Goal: Information Seeking & Learning: Learn about a topic

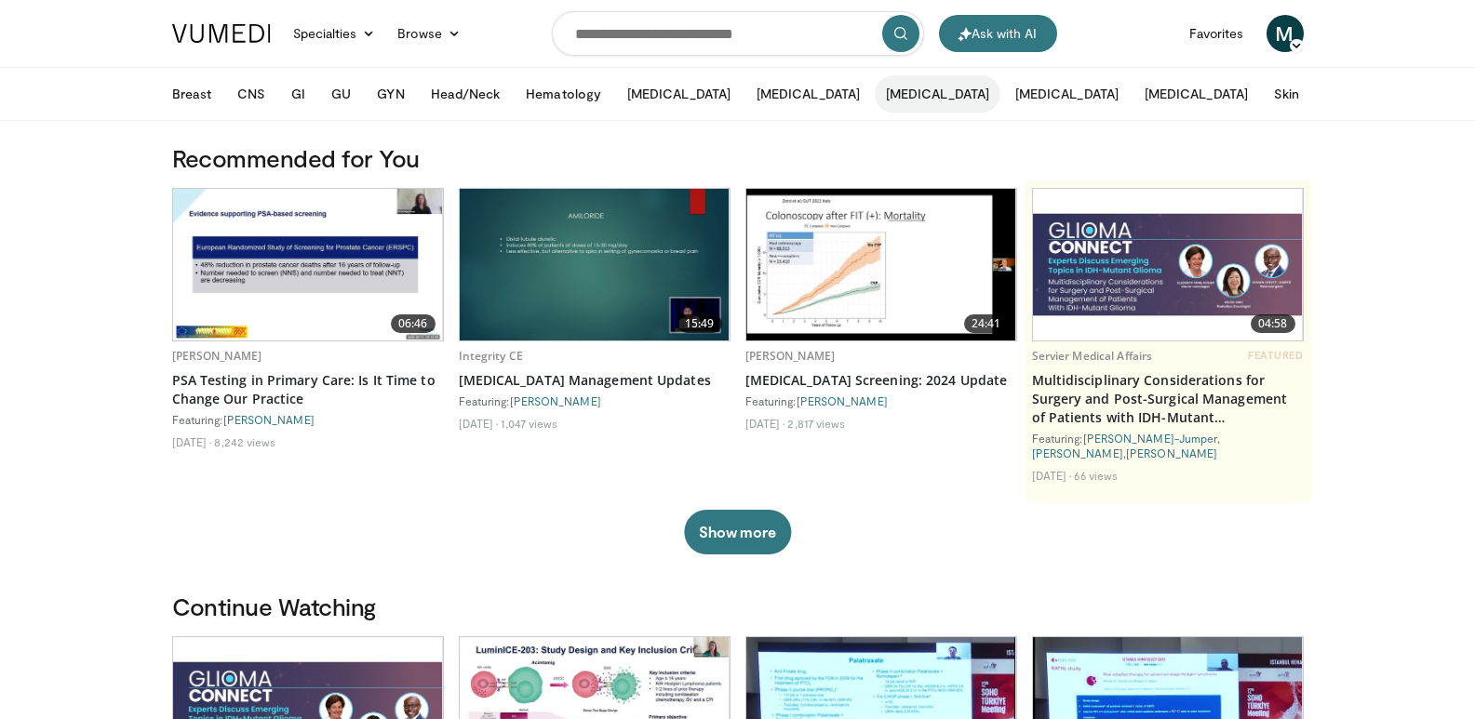
click at [874, 98] on button "[MEDICAL_DATA]" at bounding box center [937, 93] width 126 height 37
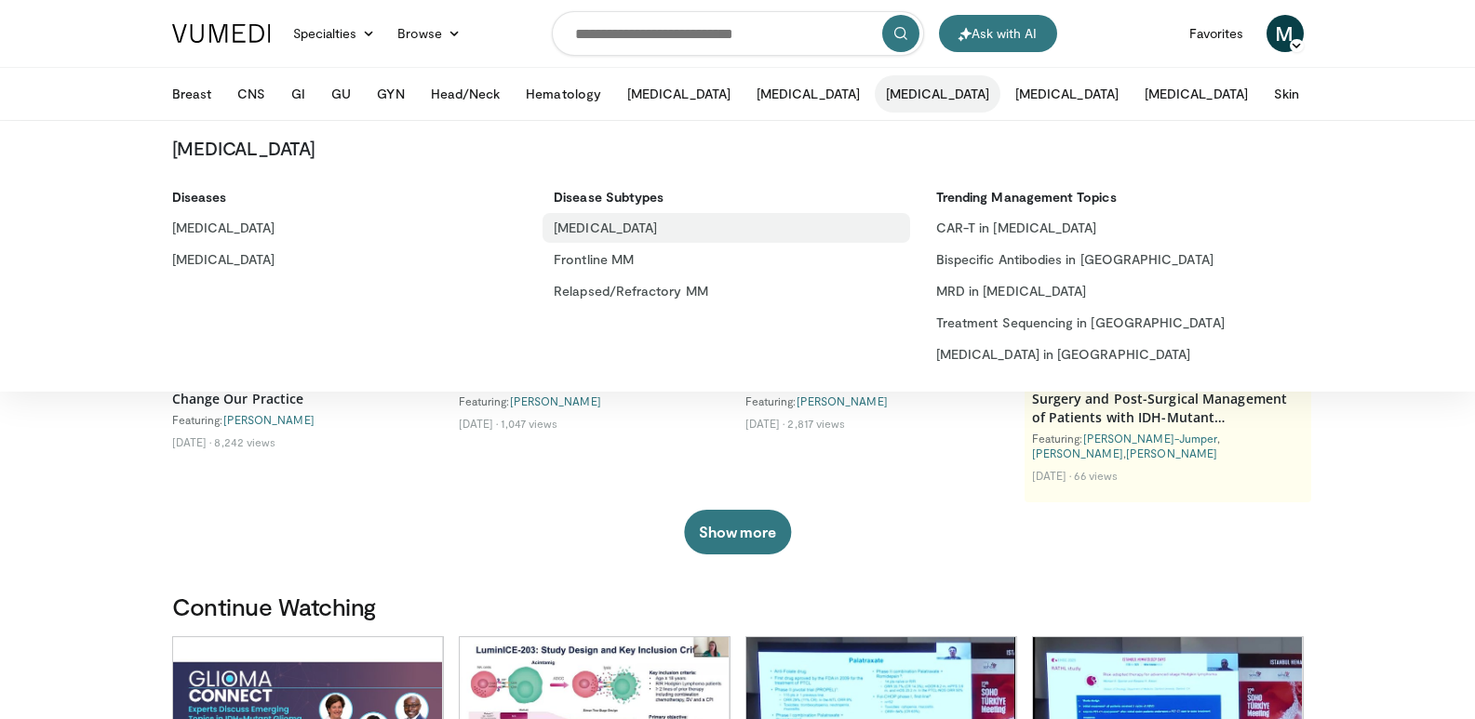
click at [628, 216] on link "[MEDICAL_DATA]" at bounding box center [725, 228] width 367 height 30
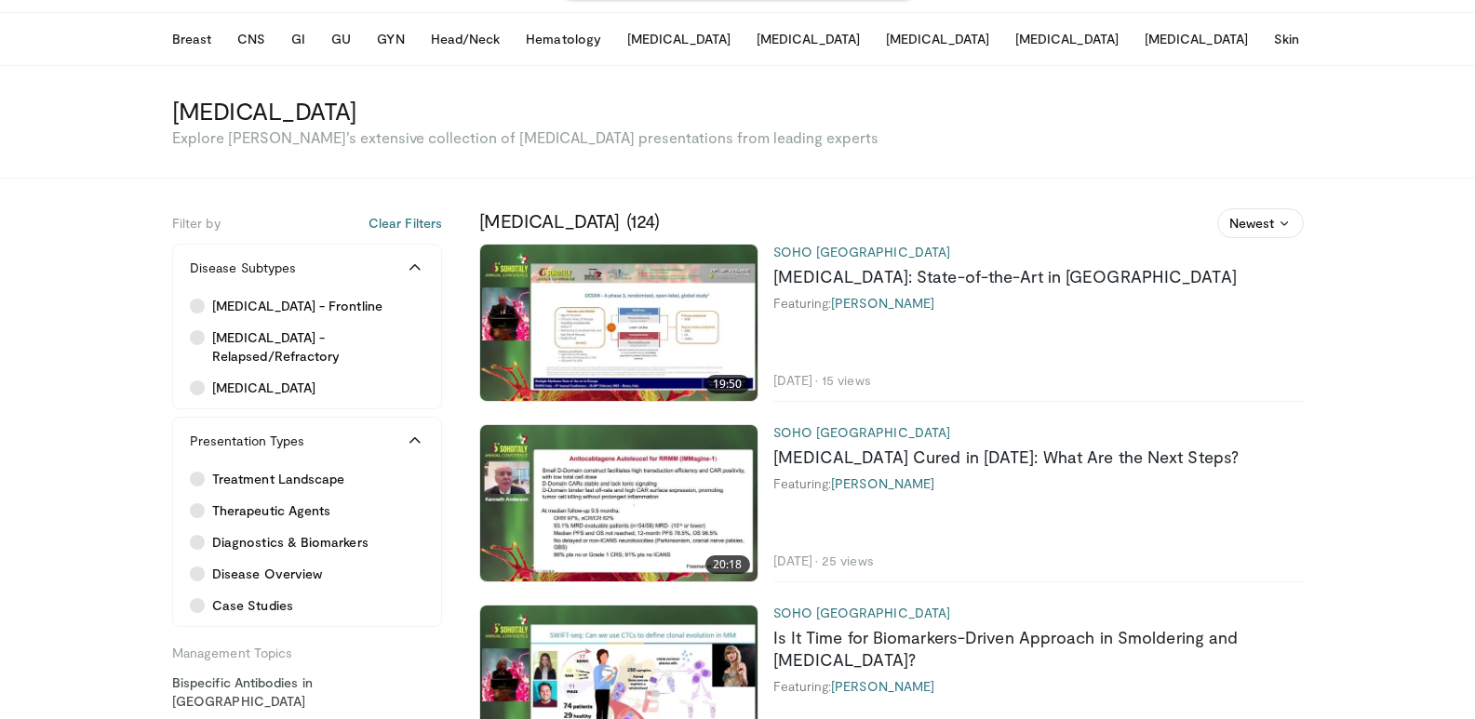
scroll to position [93, 0]
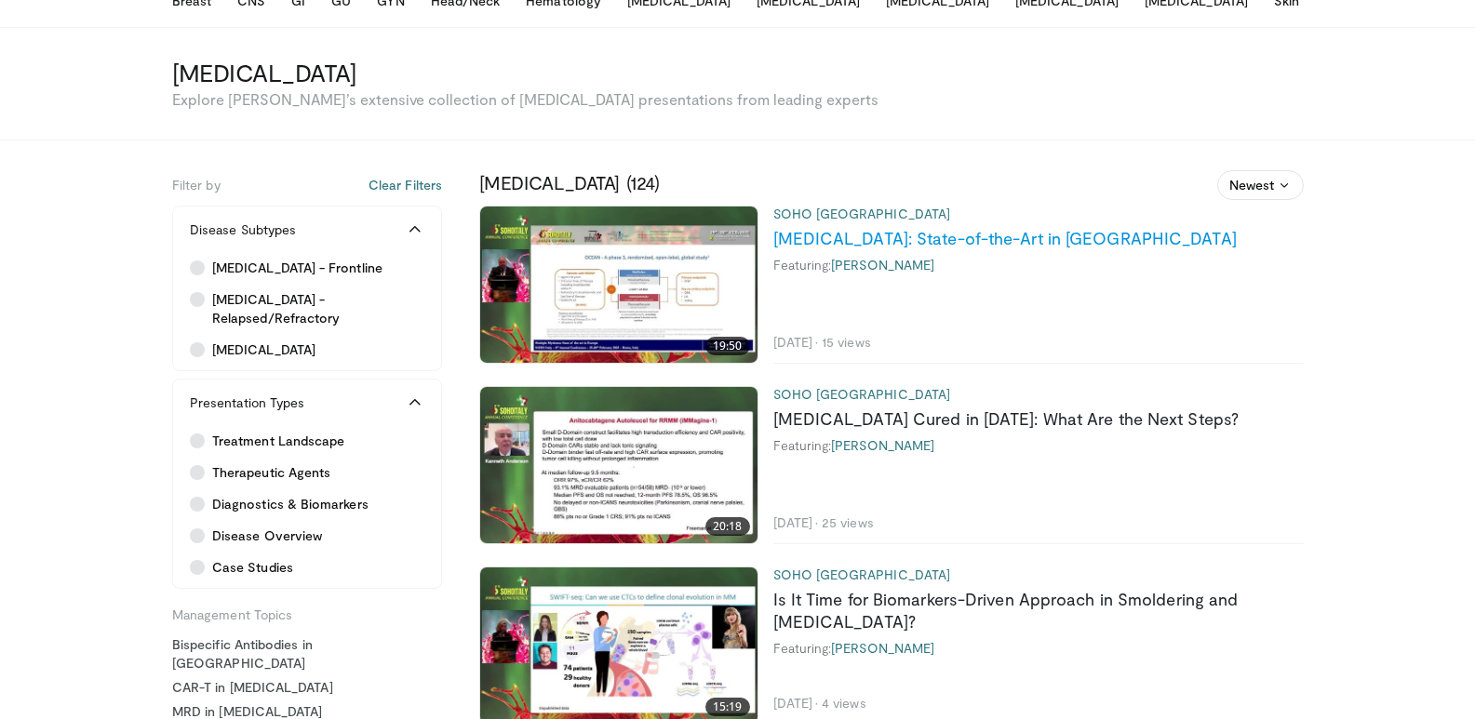
click at [941, 236] on link "Multiple Myeloma: State-of-the-Art in Europe" at bounding box center [1004, 238] width 463 height 20
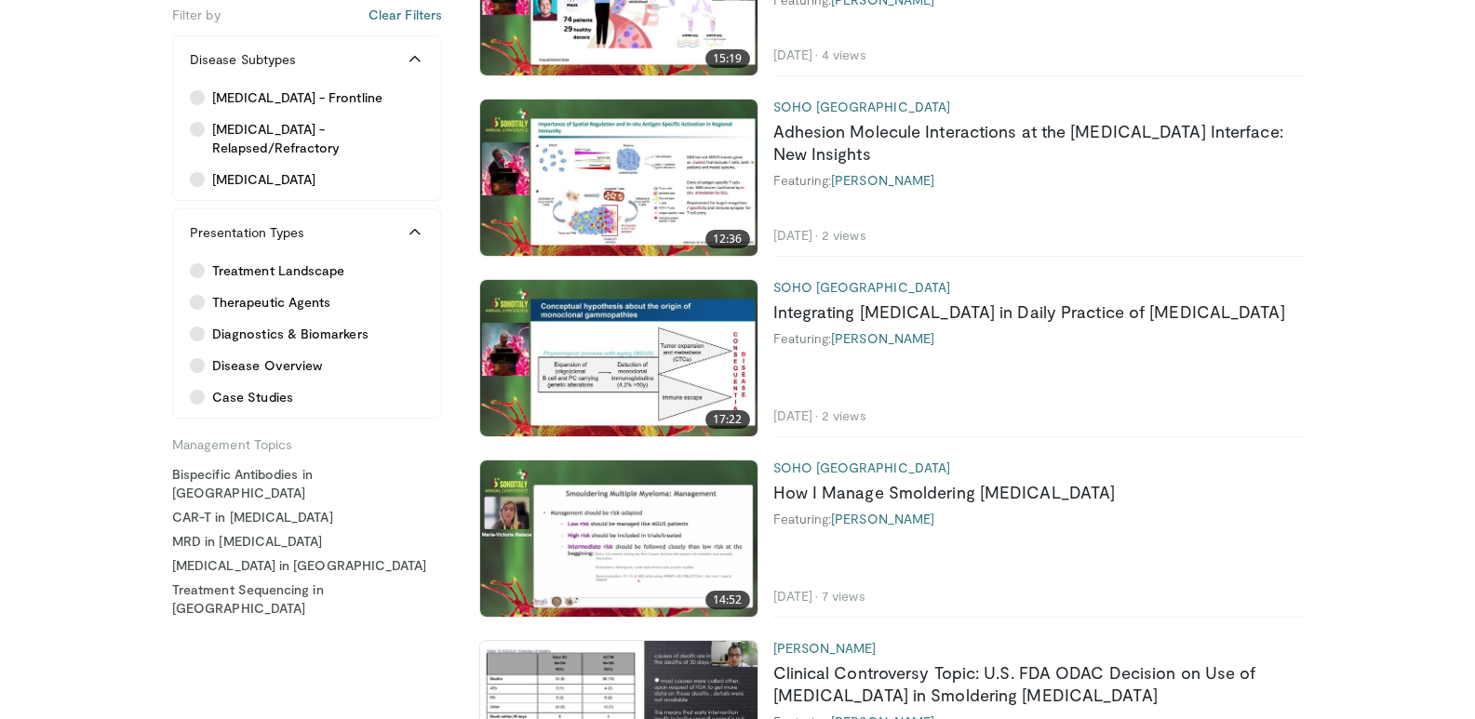
scroll to position [744, 0]
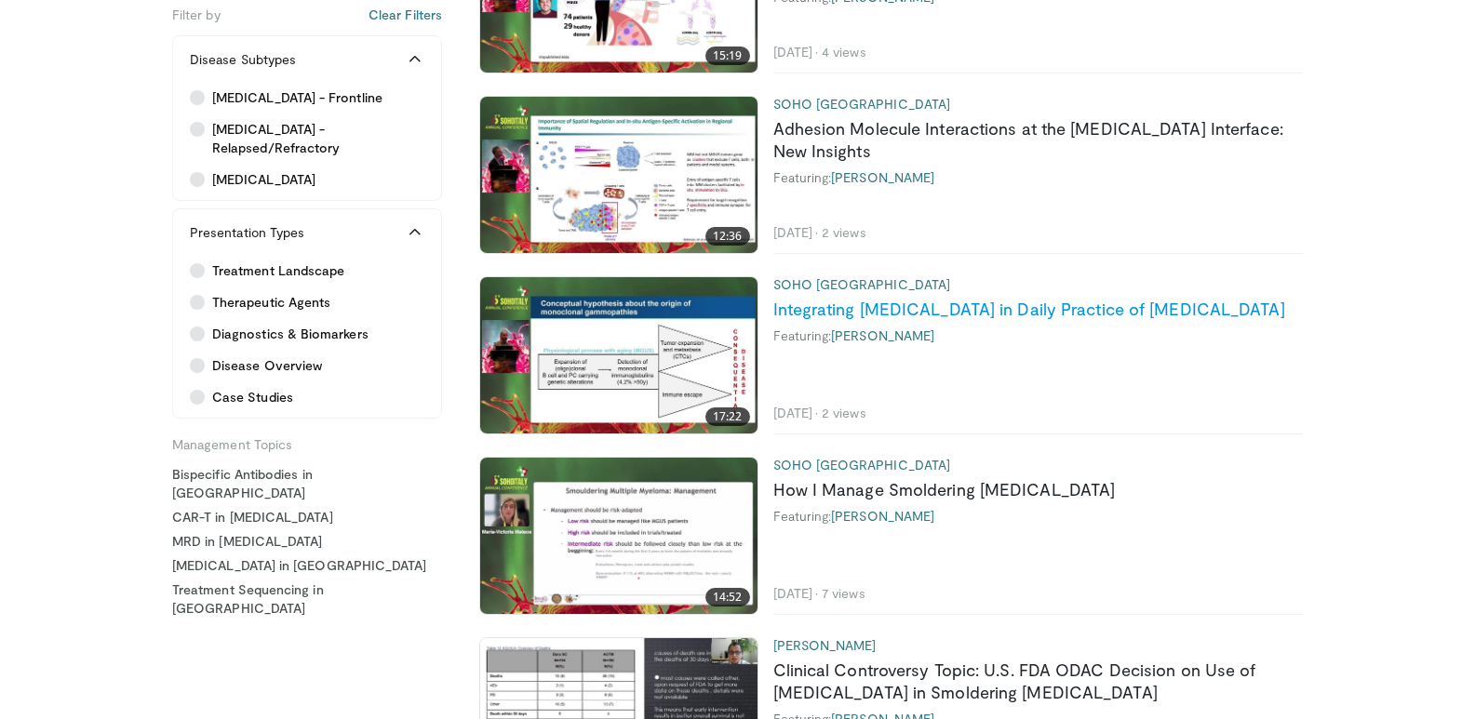
click at [982, 308] on link "Integrating [MEDICAL_DATA] in Daily Practice of [MEDICAL_DATA]" at bounding box center [1029, 309] width 512 height 20
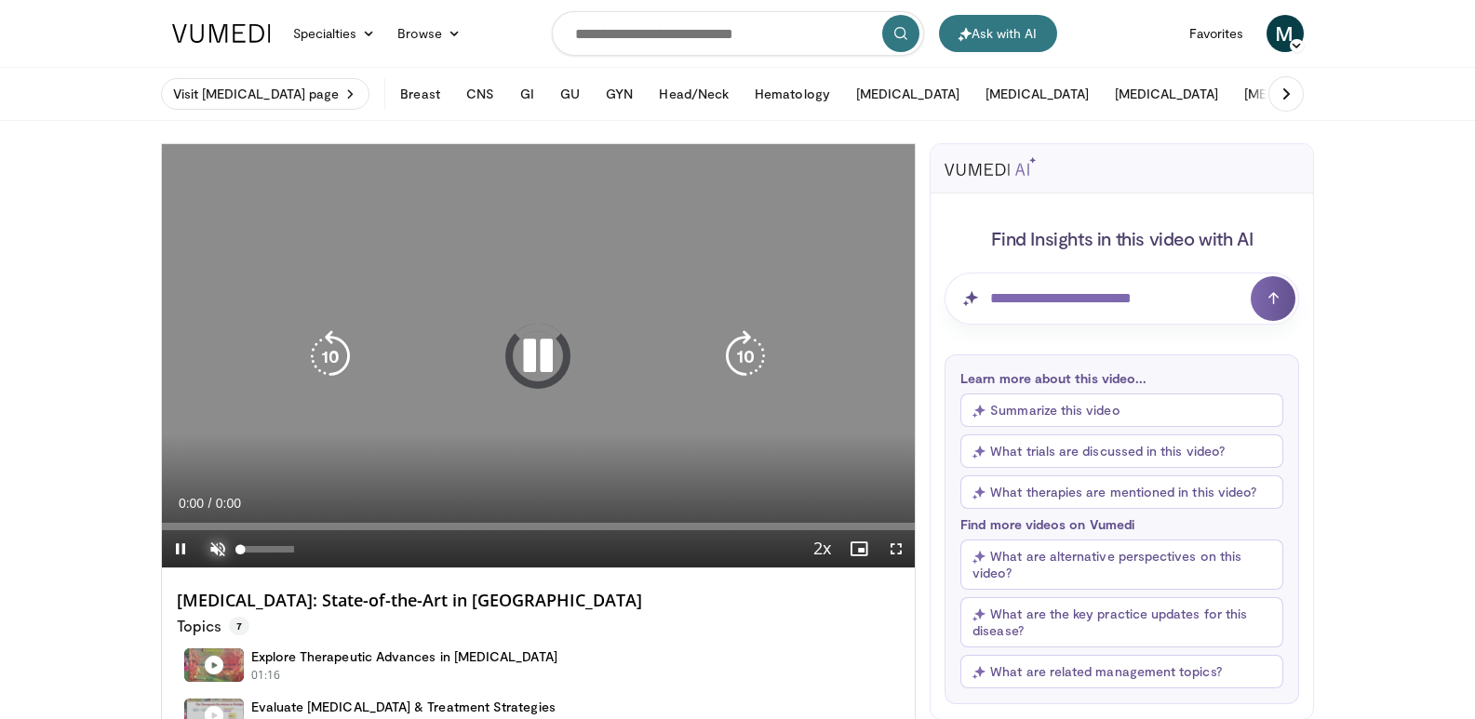
click at [203, 546] on span "Video Player" at bounding box center [217, 548] width 37 height 37
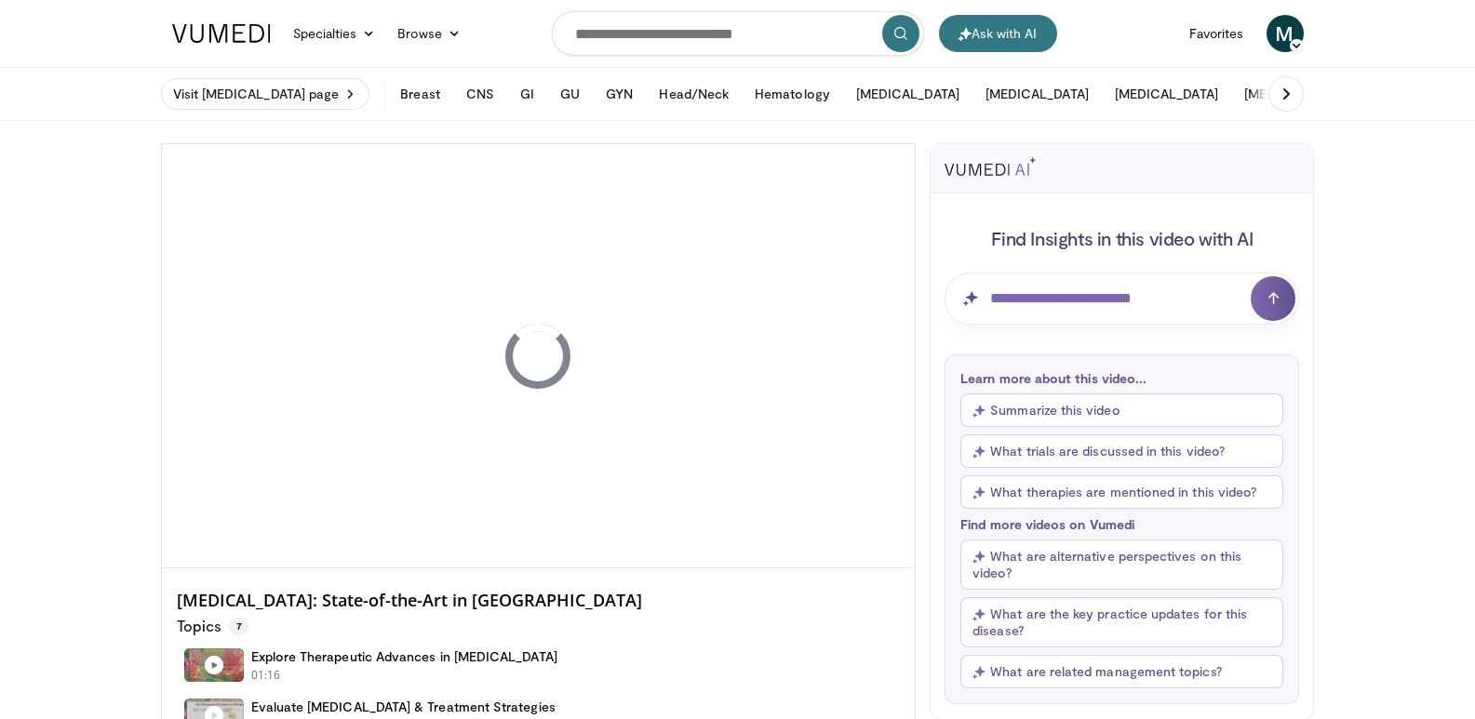
click at [1015, 403] on button "Summarize this video" at bounding box center [1121, 410] width 323 height 33
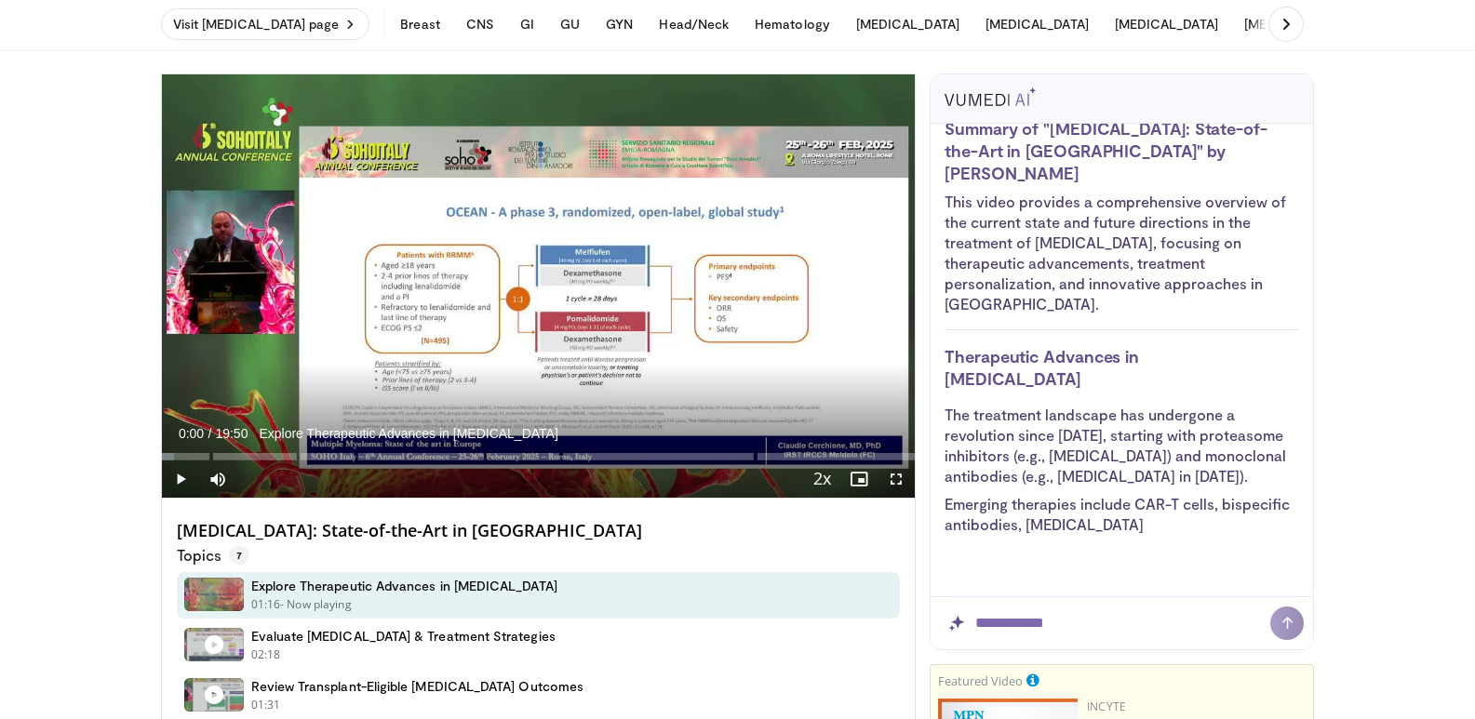
scroll to position [93, 0]
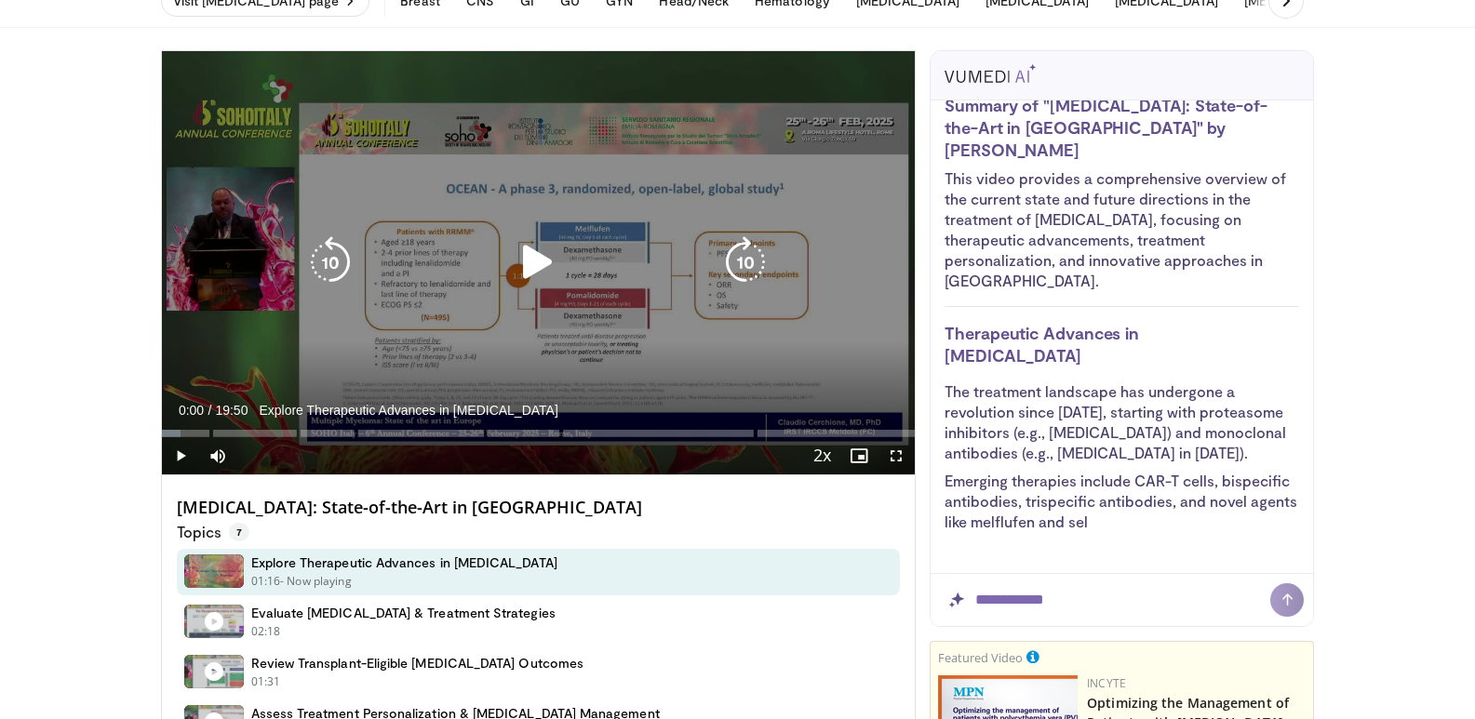
click at [528, 256] on icon "Video Player" at bounding box center [538, 262] width 52 height 52
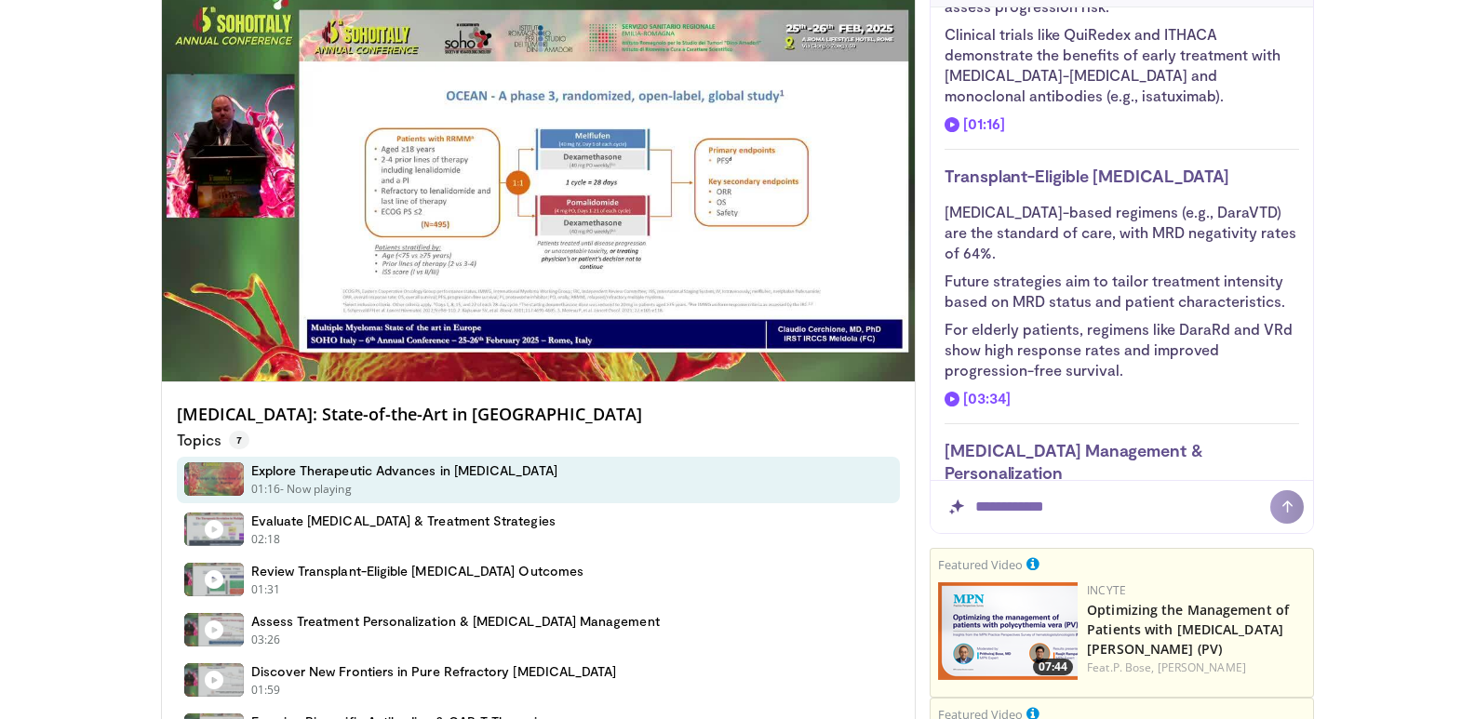
scroll to position [801, 0]
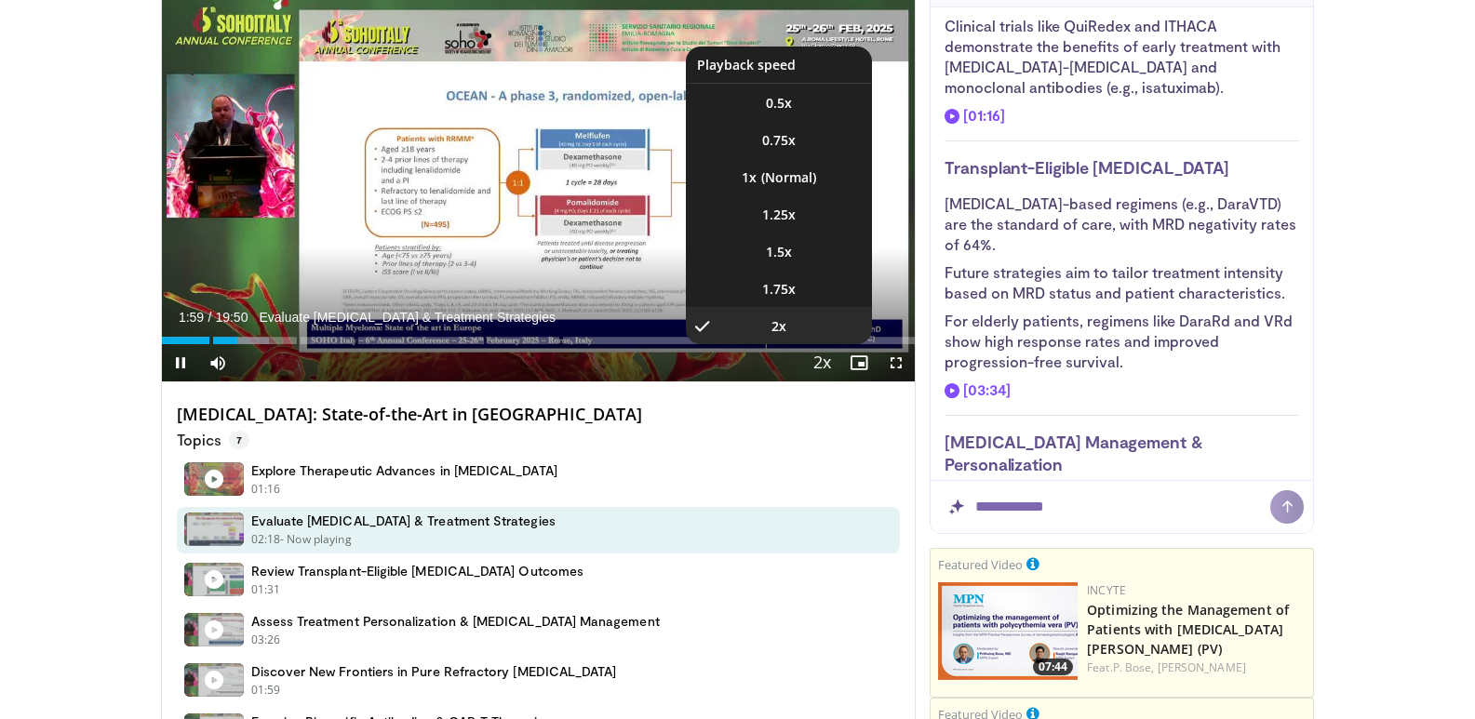
click at [811, 364] on span "Video Player" at bounding box center [821, 363] width 26 height 37
click at [792, 247] on li "1.5x" at bounding box center [779, 251] width 186 height 37
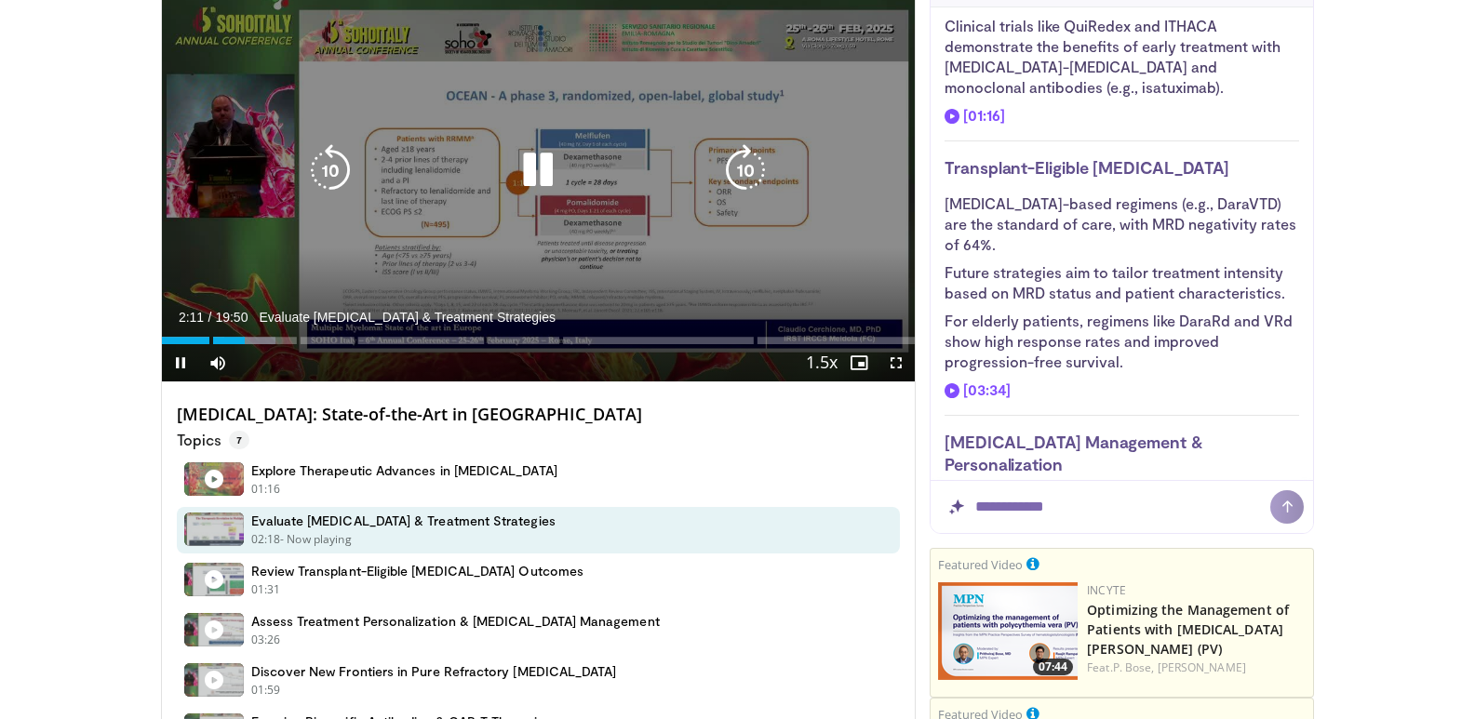
click at [302, 244] on div "10 seconds Tap to unmute" at bounding box center [539, 169] width 754 height 423
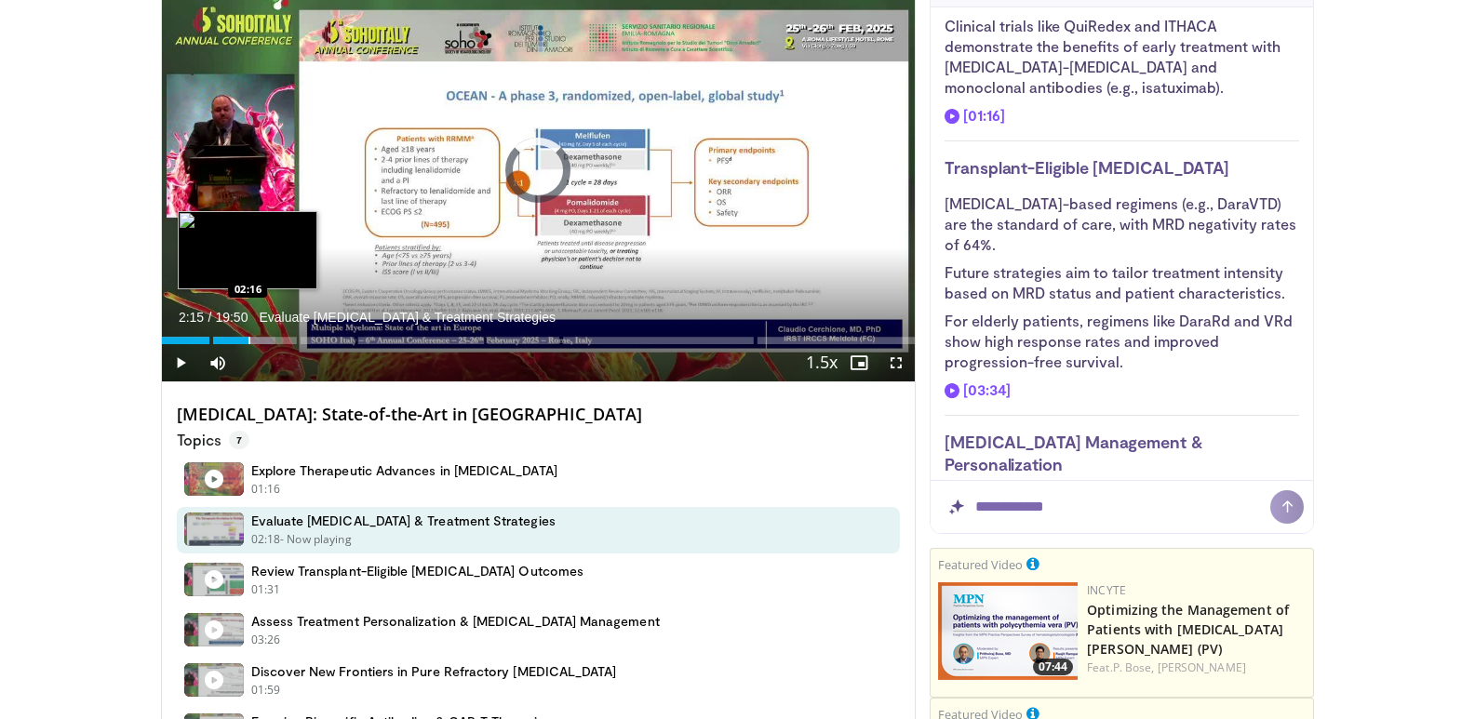
click at [248, 343] on div "Progress Bar" at bounding box center [249, 340] width 2 height 7
click at [246, 340] on div "Progress Bar" at bounding box center [247, 340] width 2 height 7
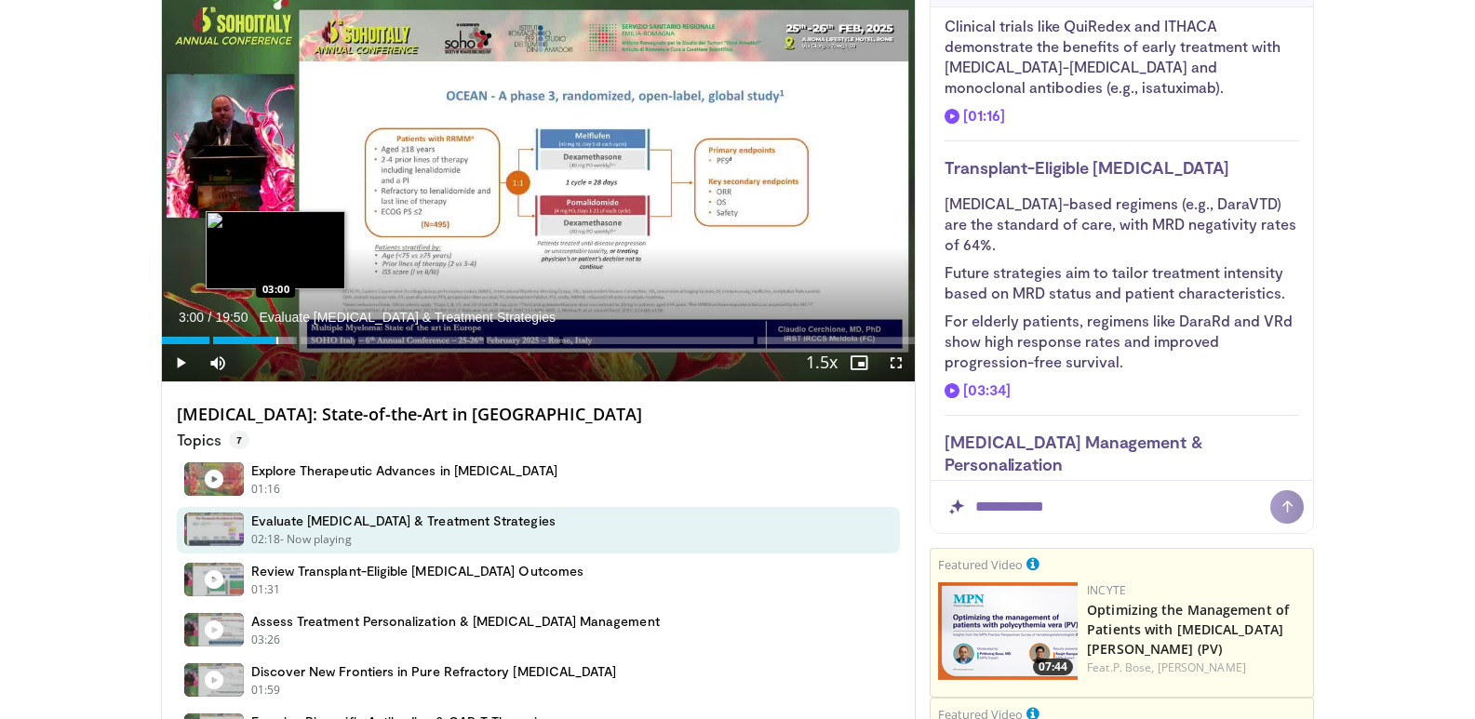
click at [275, 337] on div "Loaded : 17.65% 03:00 03:00" at bounding box center [539, 336] width 754 height 18
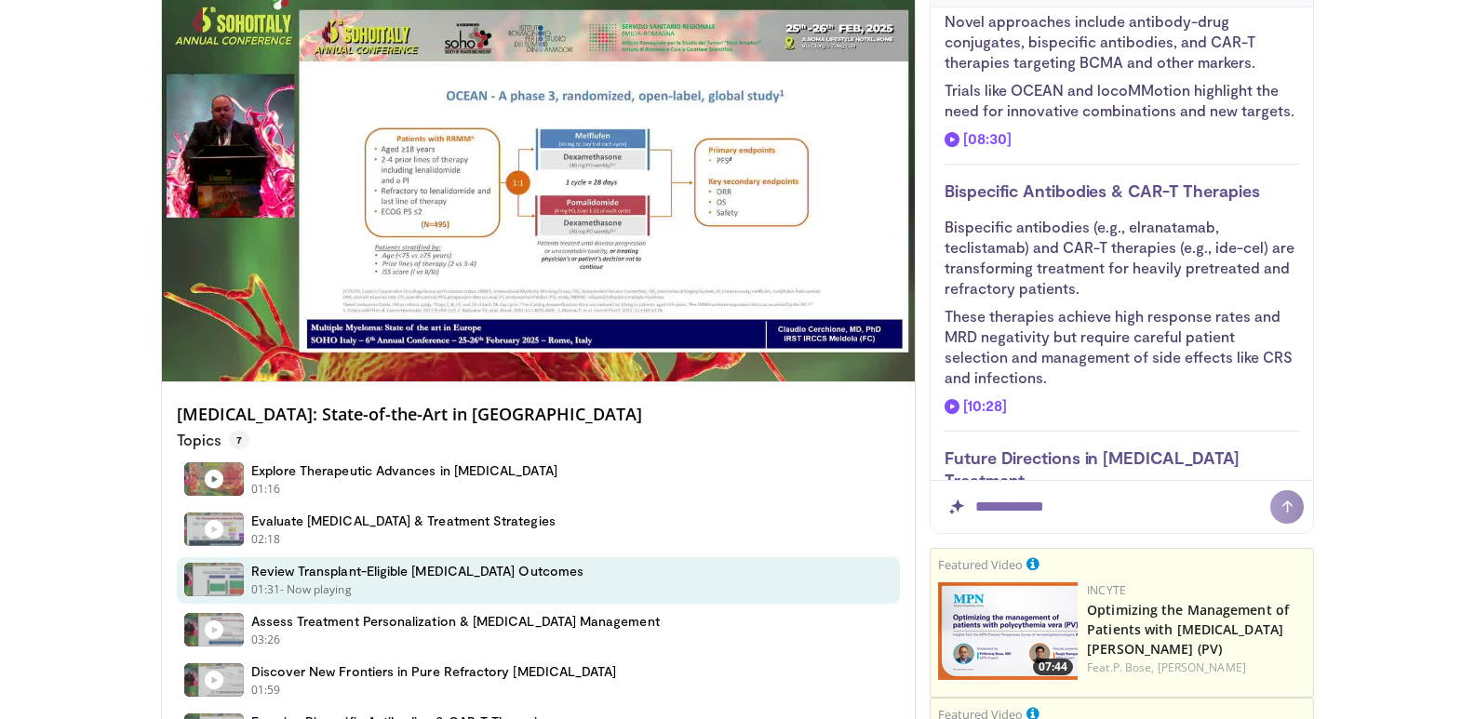
scroll to position [1699, 0]
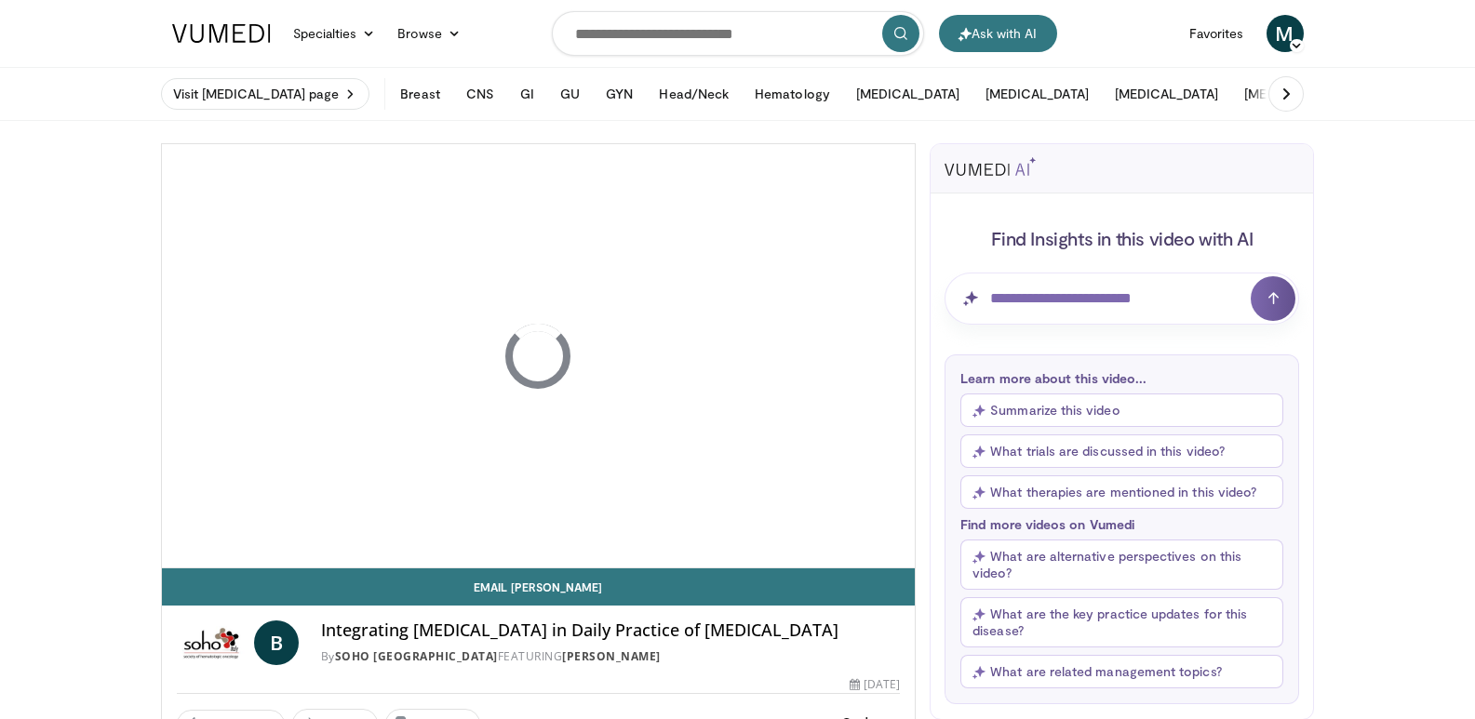
click at [1050, 404] on button "Summarize this video" at bounding box center [1121, 410] width 323 height 33
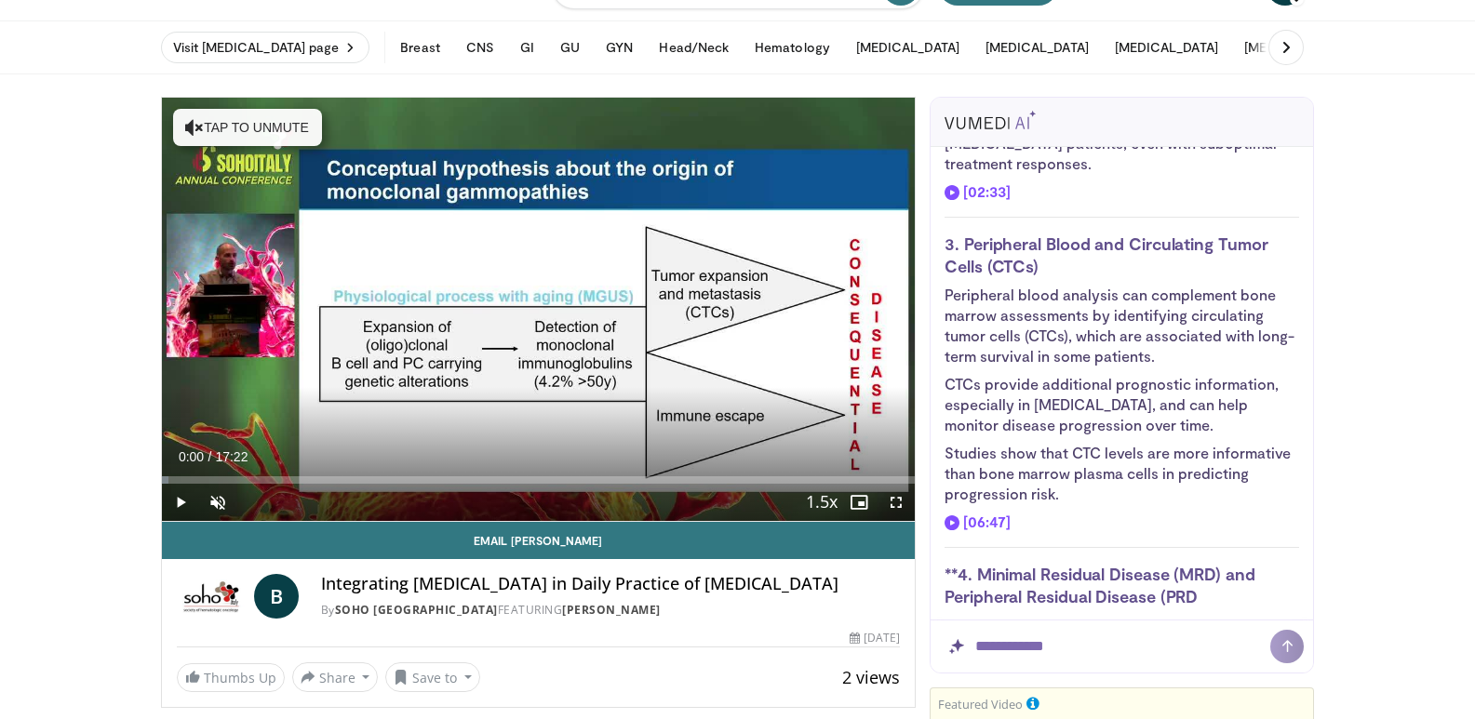
scroll to position [93, 0]
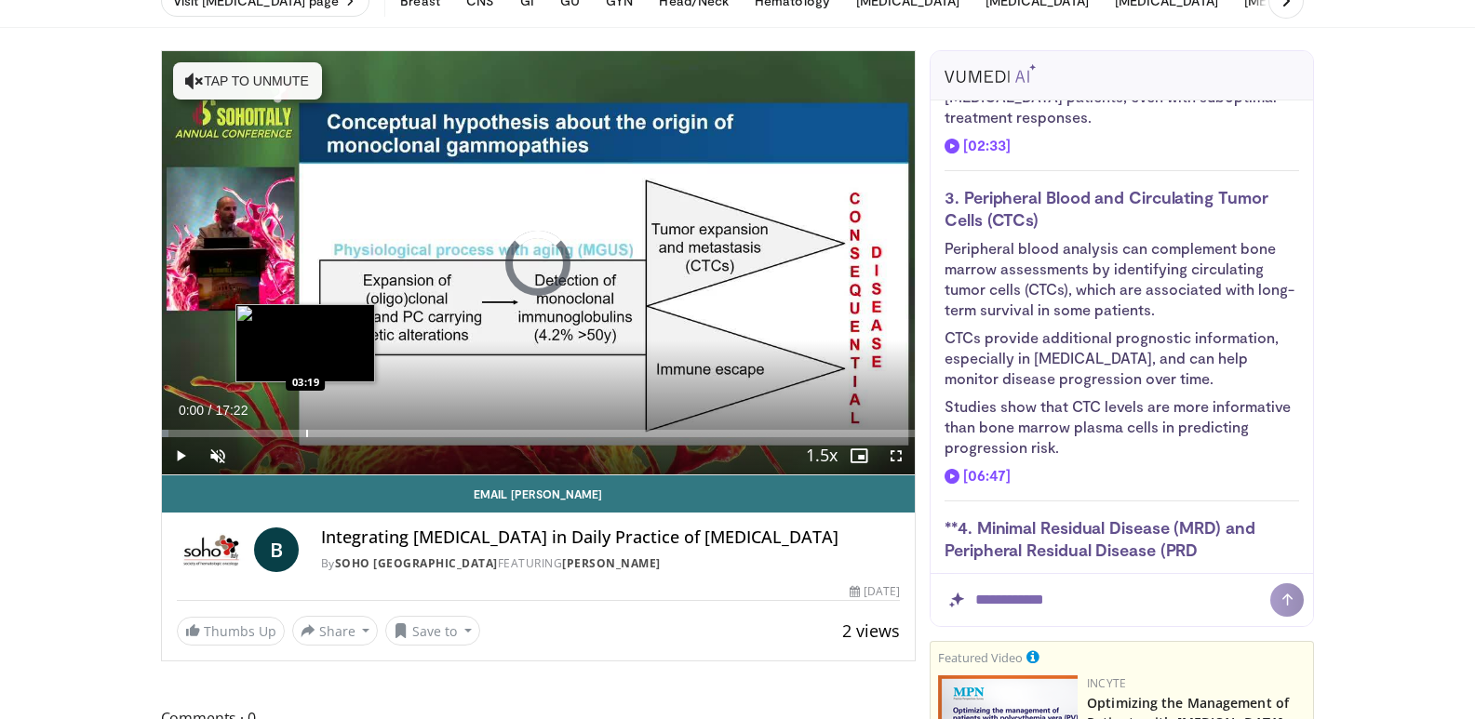
click at [305, 428] on div "Loaded : 0.95% 00:00 03:19" at bounding box center [539, 429] width 754 height 18
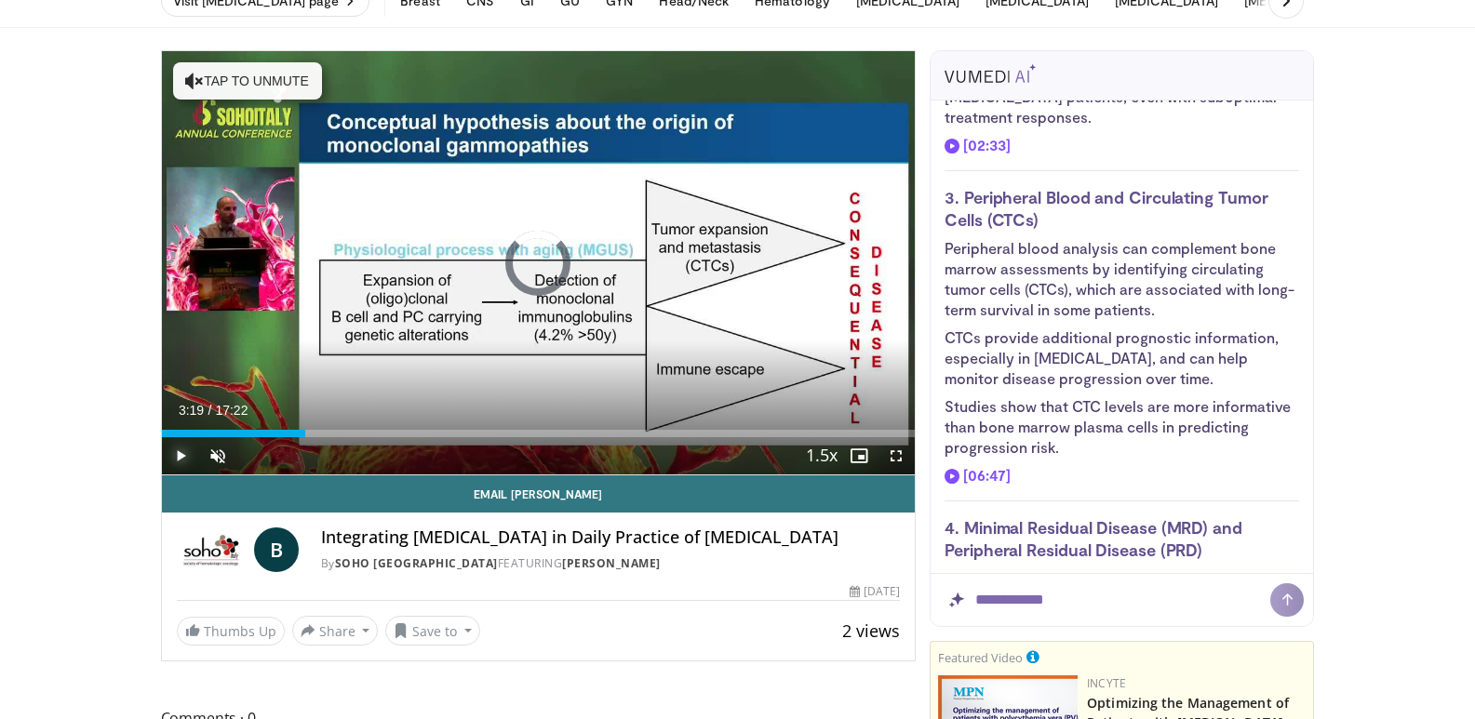
click at [171, 458] on span "Video Player" at bounding box center [180, 455] width 37 height 37
click at [212, 453] on span "Video Player" at bounding box center [217, 455] width 37 height 37
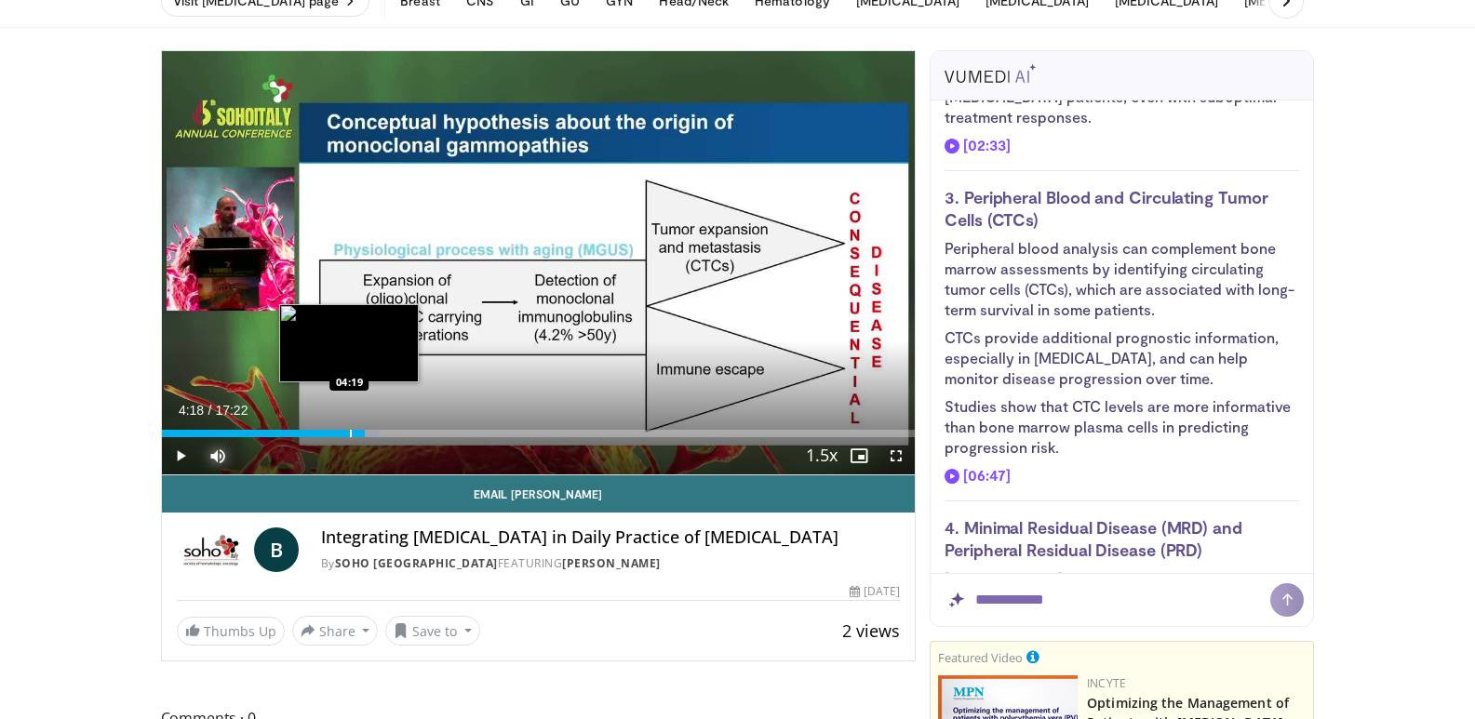
click at [350, 431] on div "Progress Bar" at bounding box center [351, 433] width 2 height 7
click at [380, 432] on div "Progress Bar" at bounding box center [381, 433] width 2 height 7
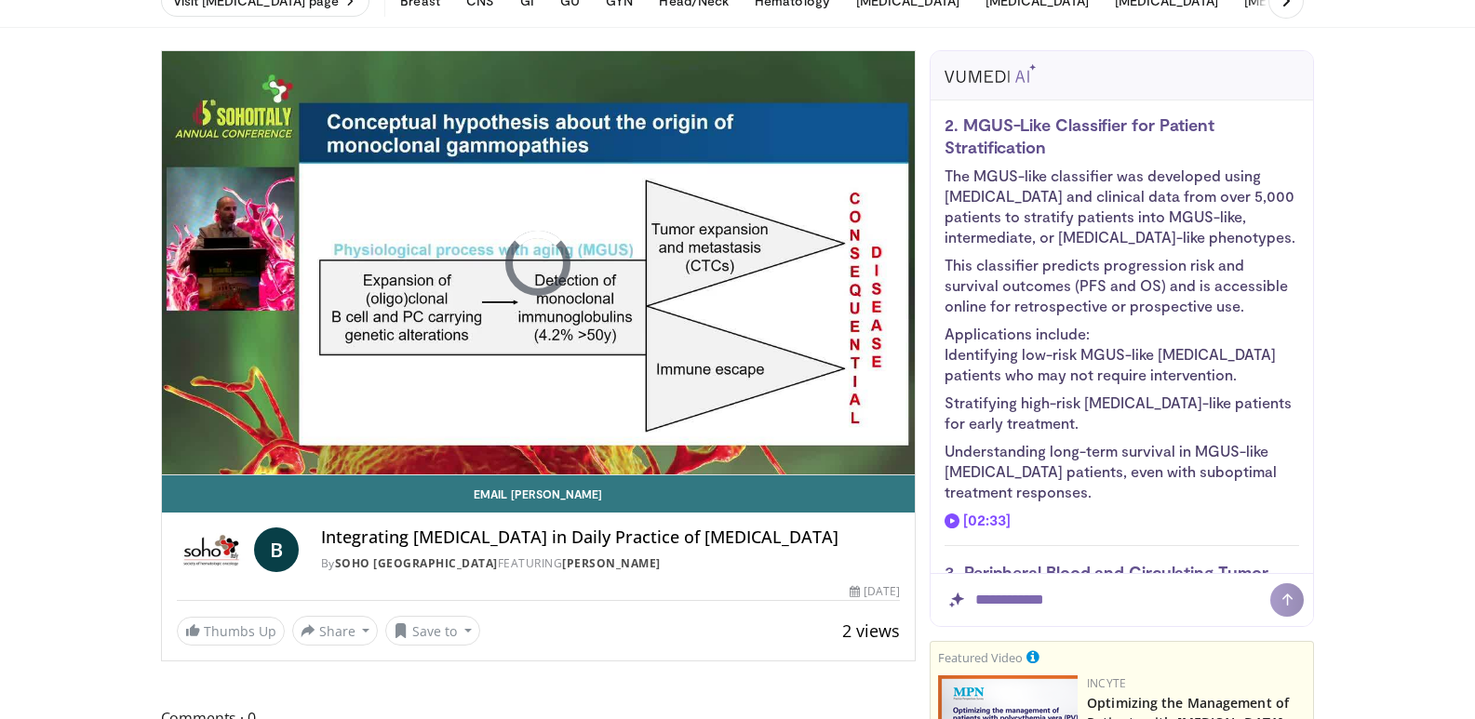
scroll to position [736, 0]
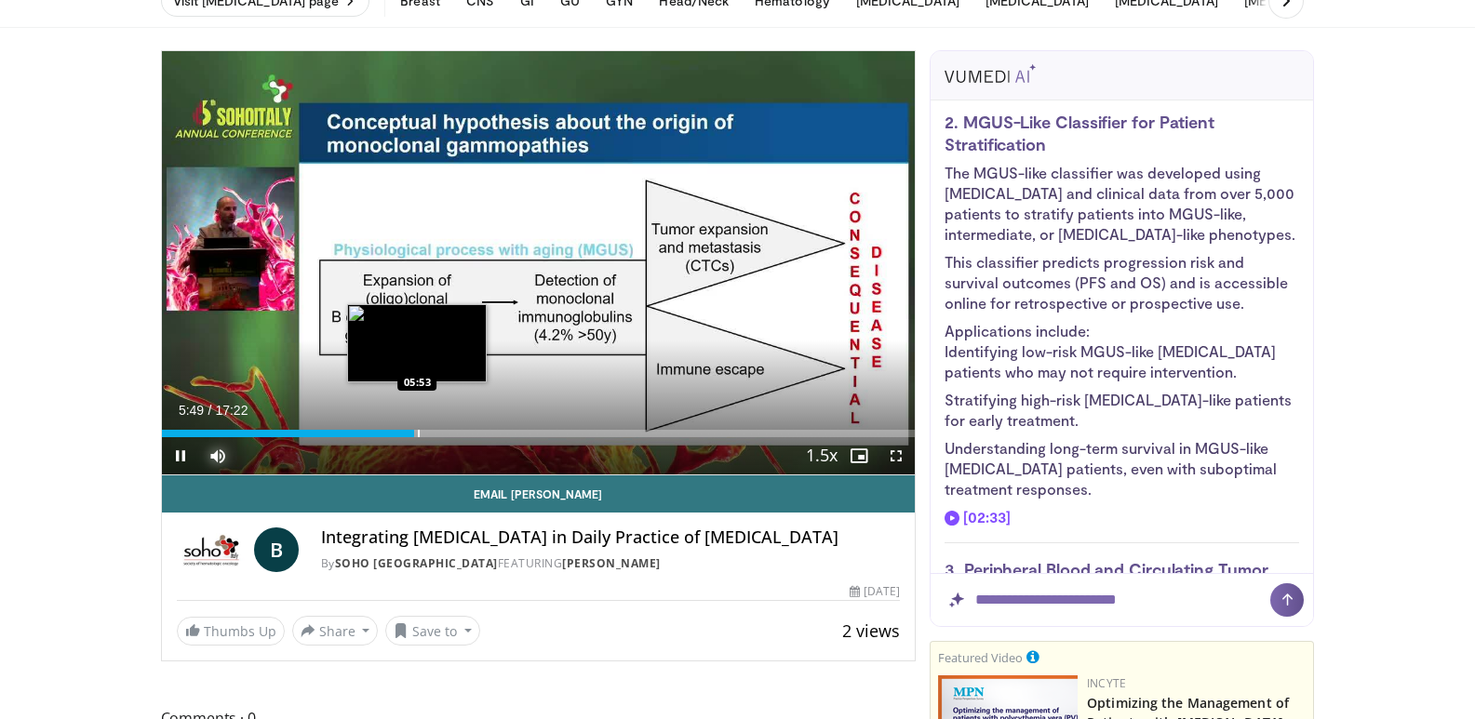
click at [418, 433] on div "Progress Bar" at bounding box center [419, 433] width 2 height 7
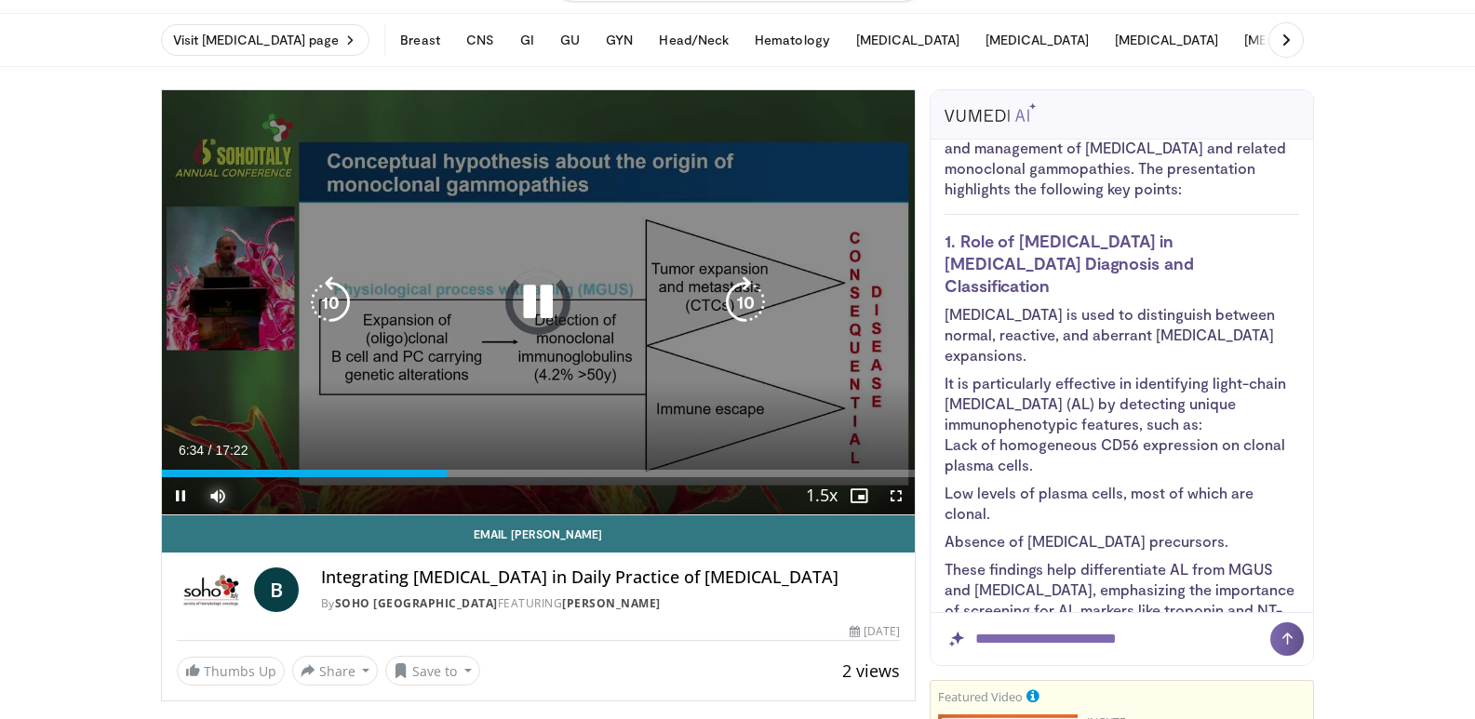
scroll to position [93, 0]
